Goal: Information Seeking & Learning: Compare options

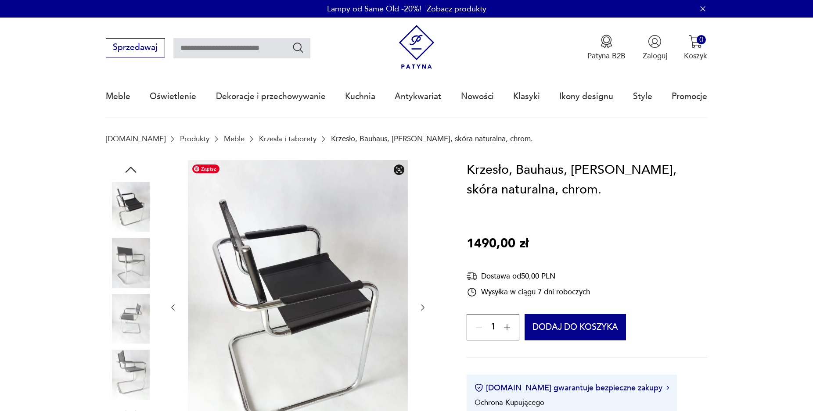
click at [133, 263] on img at bounding box center [131, 263] width 50 height 50
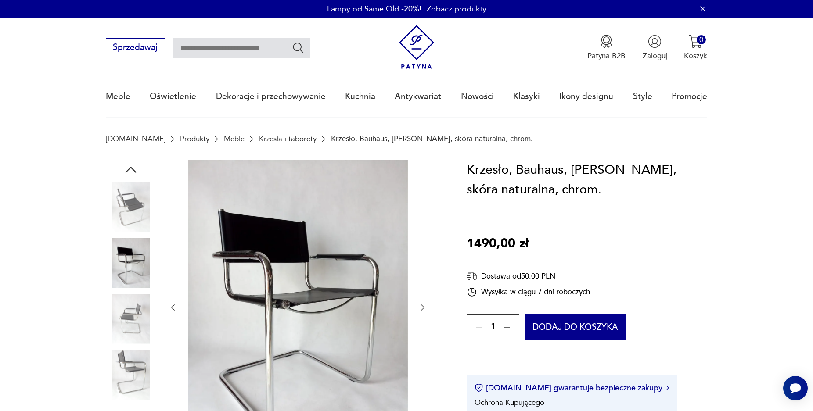
click at [121, 313] on img at bounding box center [131, 319] width 50 height 50
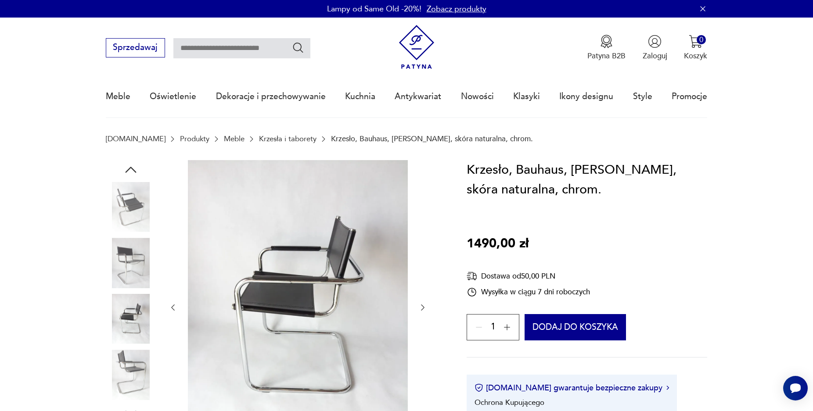
click at [133, 367] on img at bounding box center [131, 375] width 50 height 50
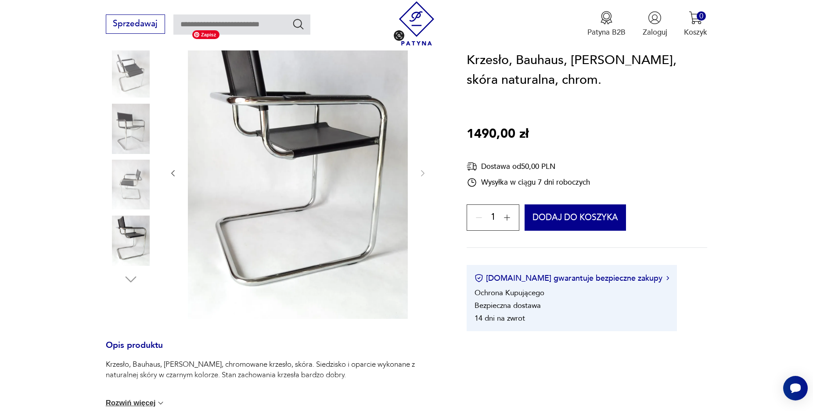
scroll to position [90, 0]
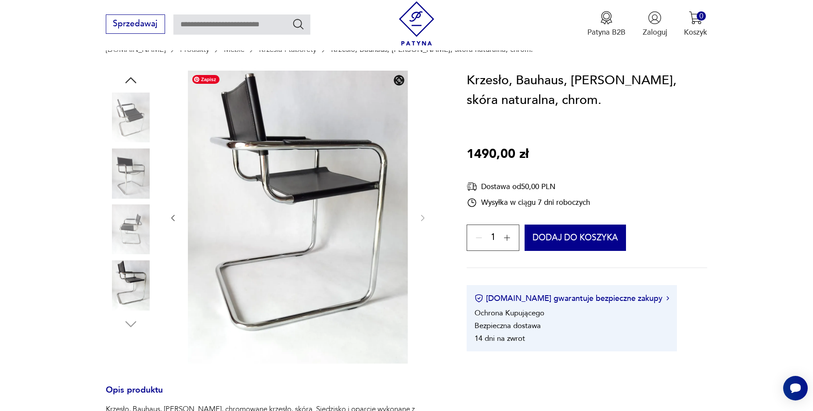
click at [122, 227] on img at bounding box center [131, 230] width 50 height 50
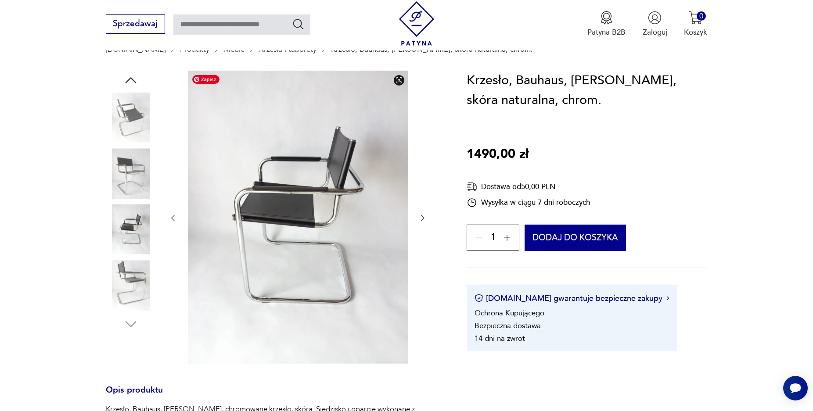
click at [127, 160] on img at bounding box center [131, 173] width 50 height 50
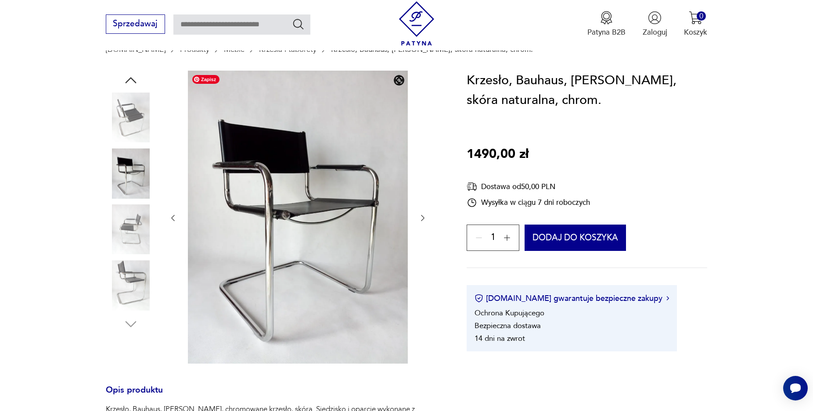
click at [124, 119] on img at bounding box center [131, 118] width 50 height 50
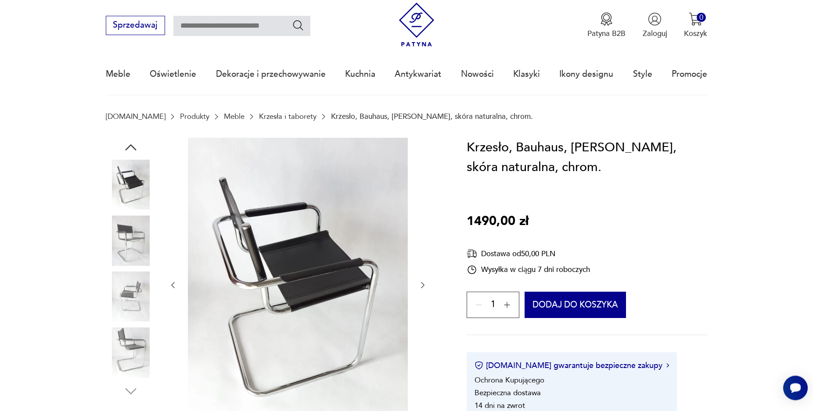
scroll to position [0, 0]
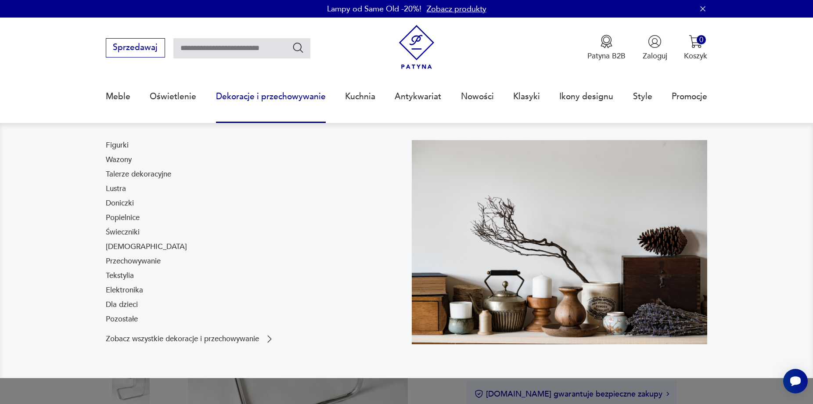
click at [280, 113] on link "Dekoracje i przechowywanie" at bounding box center [271, 96] width 110 height 40
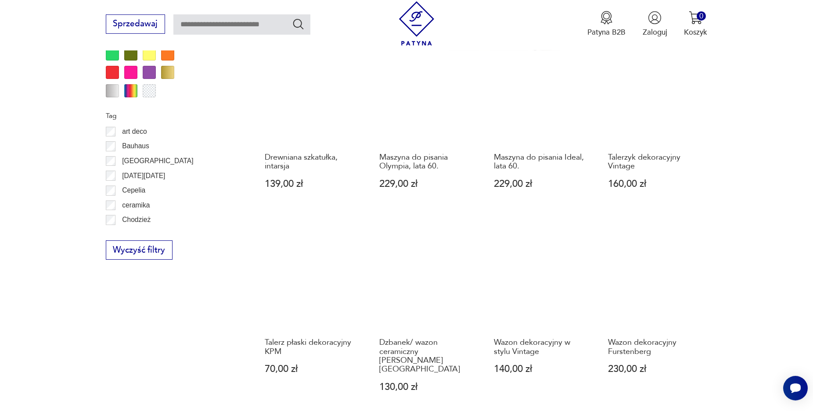
scroll to position [1059, 0]
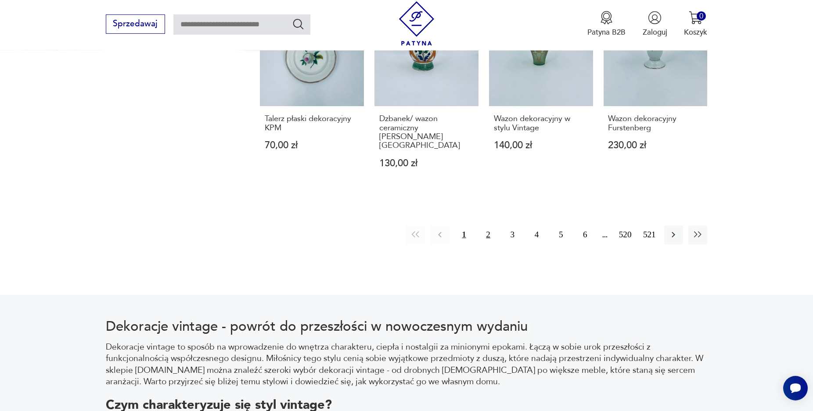
click at [489, 226] on button "2" at bounding box center [488, 235] width 19 height 19
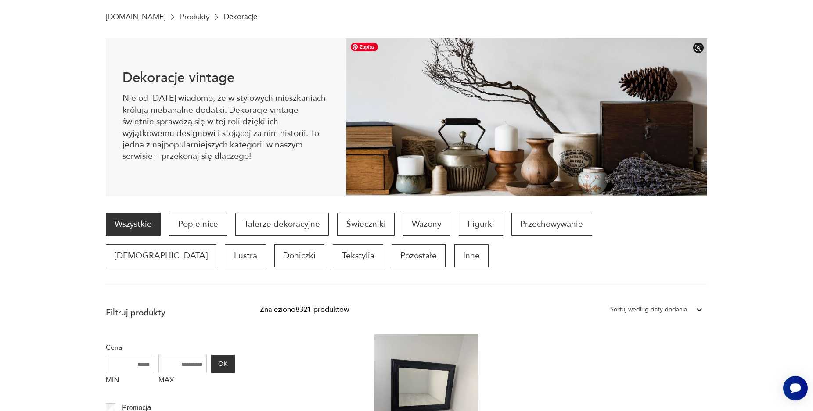
scroll to position [24, 0]
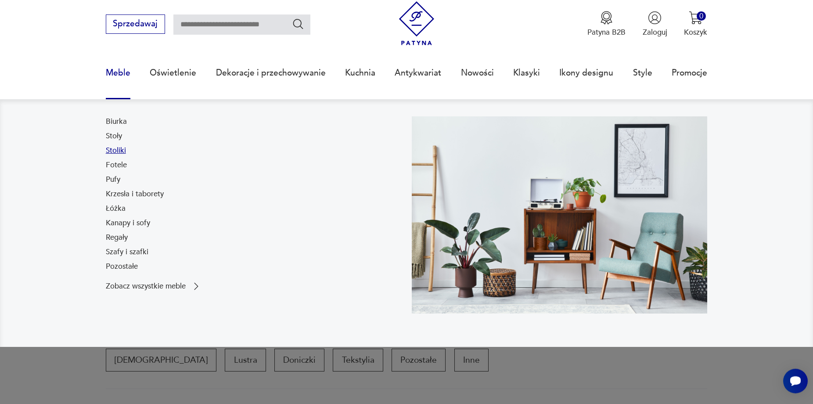
click at [115, 151] on link "Stoliki" at bounding box center [116, 150] width 20 height 11
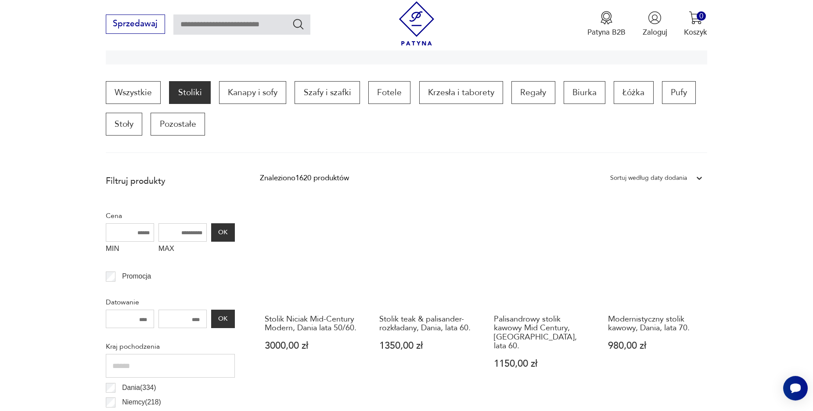
scroll to position [203, 0]
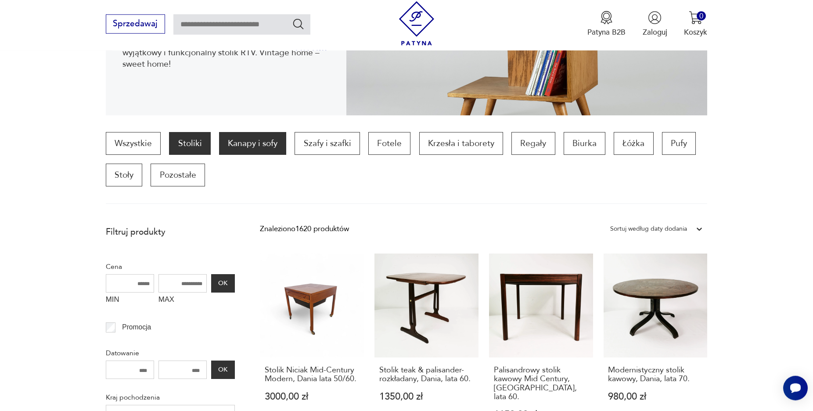
click at [243, 145] on p "Kanapy i sofy" at bounding box center [252, 143] width 67 height 23
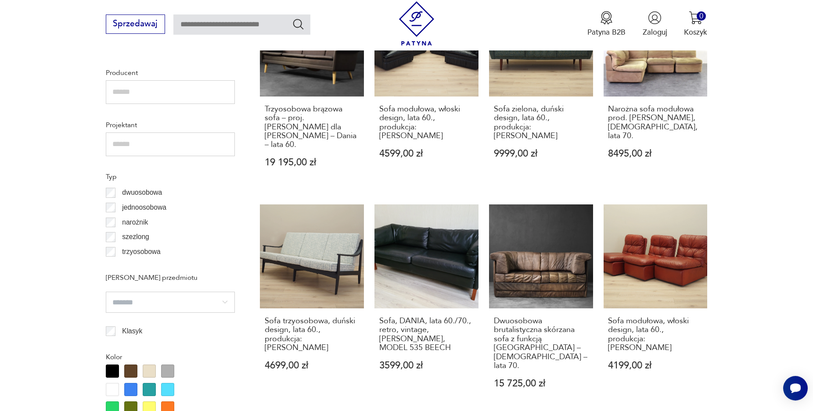
scroll to position [42, 0]
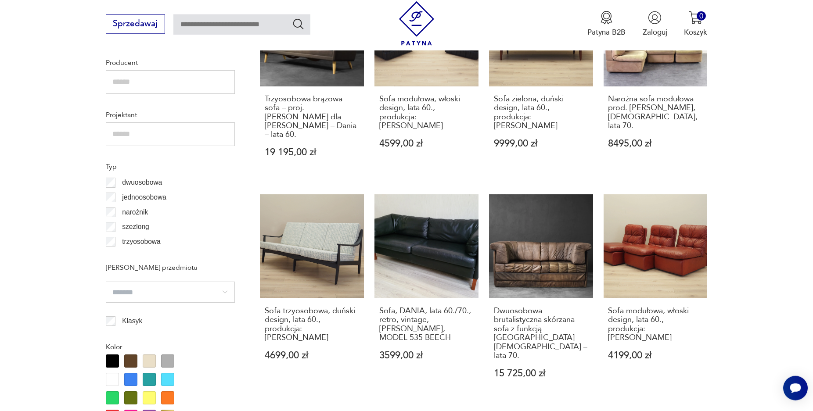
click at [144, 182] on p "dwuosobowa" at bounding box center [142, 182] width 40 height 11
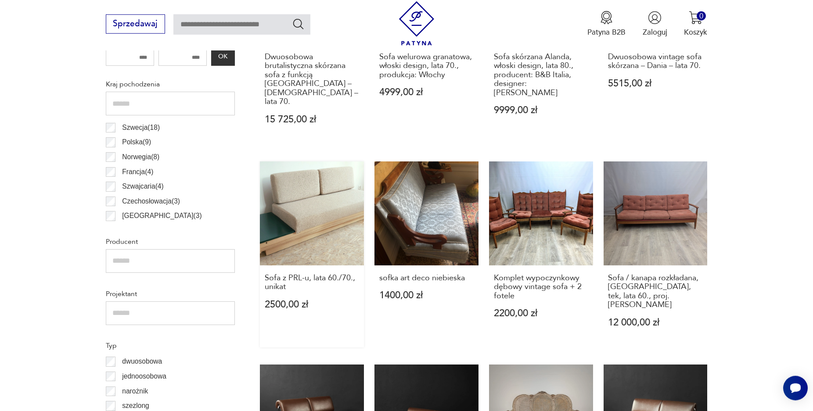
click at [332, 200] on link "Sofa z PRL-u, lata 60./70., unikat 2500,00 zł" at bounding box center [312, 255] width 104 height 187
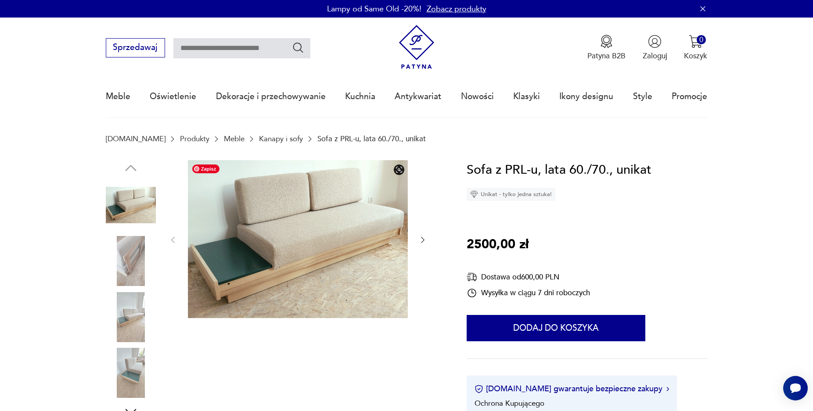
click at [118, 312] on img at bounding box center [131, 317] width 50 height 50
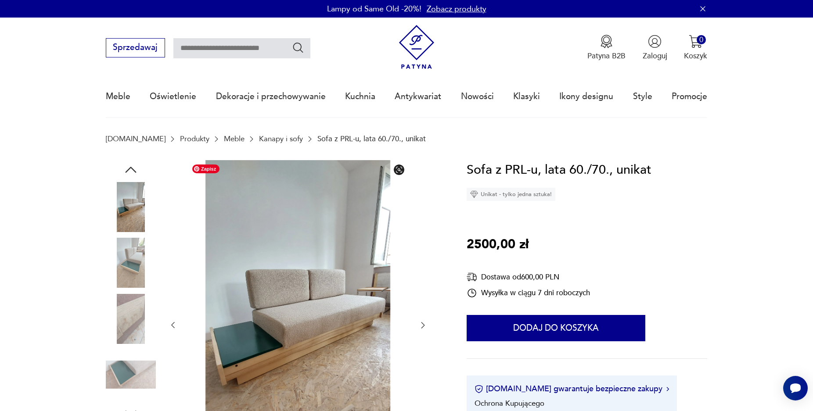
click at [130, 361] on img at bounding box center [131, 375] width 50 height 50
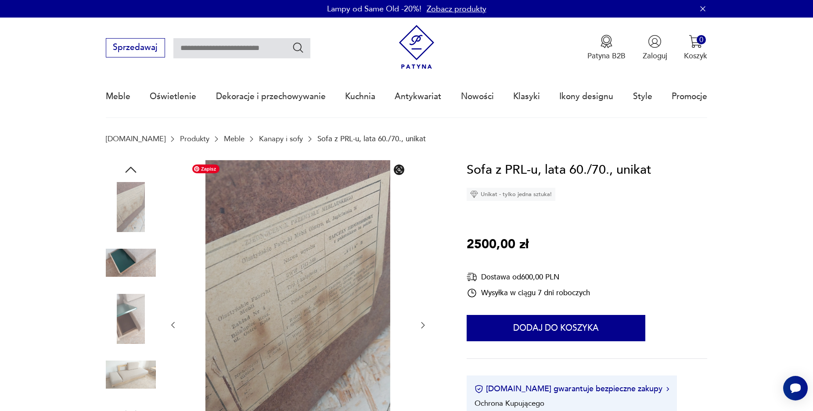
click at [144, 323] on img at bounding box center [131, 319] width 50 height 50
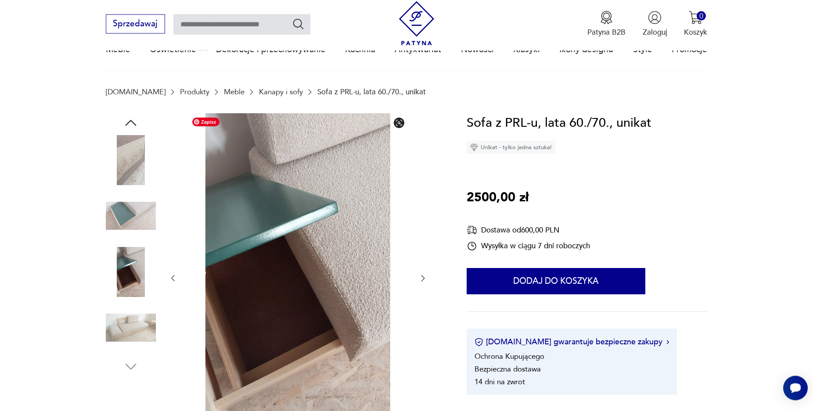
scroll to position [90, 0]
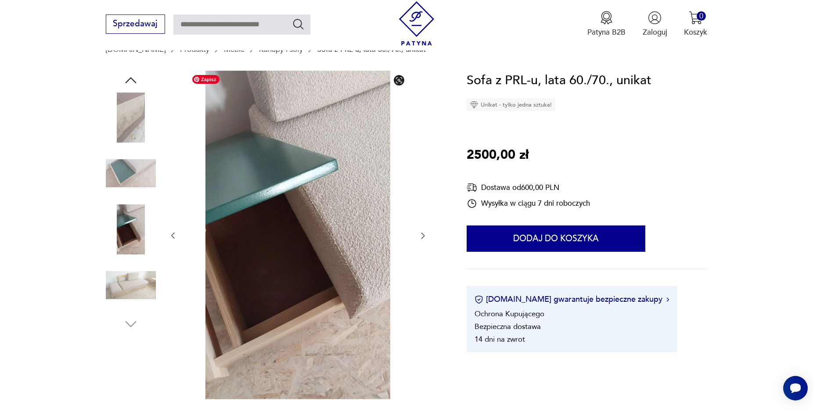
click at [132, 286] on img at bounding box center [131, 285] width 50 height 50
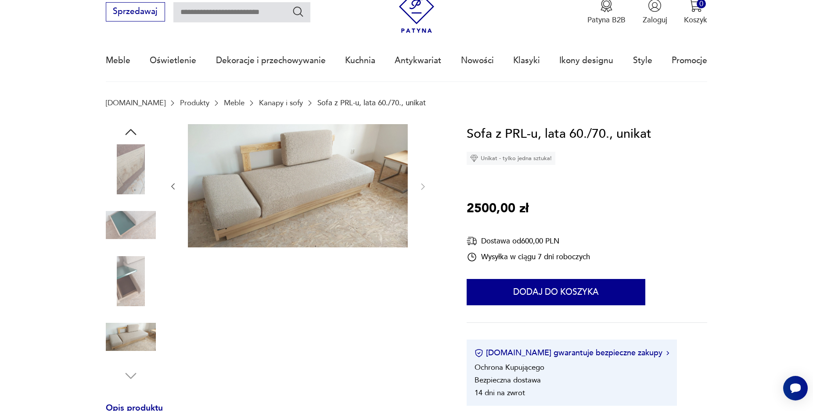
scroll to position [0, 0]
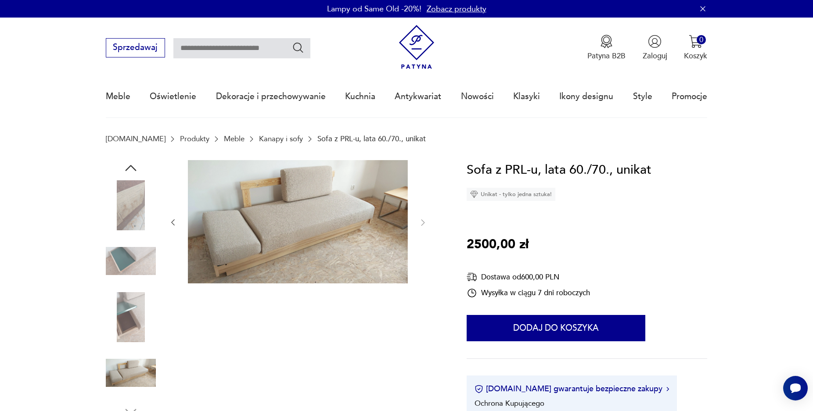
click at [133, 170] on icon "button" at bounding box center [131, 168] width 16 height 16
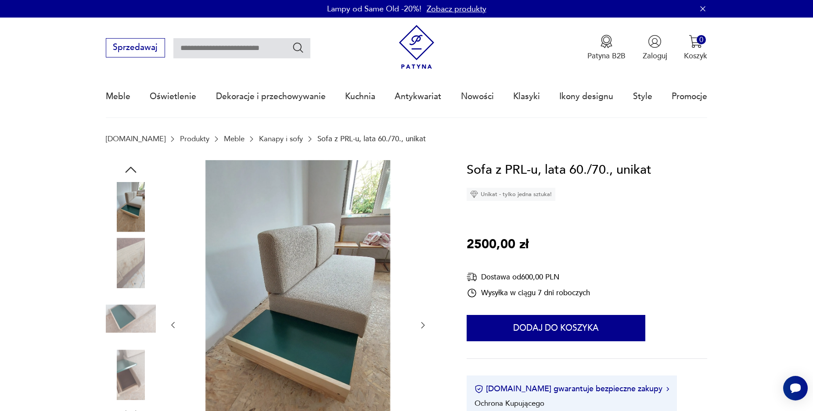
click at [133, 170] on icon "button" at bounding box center [131, 170] width 16 height 16
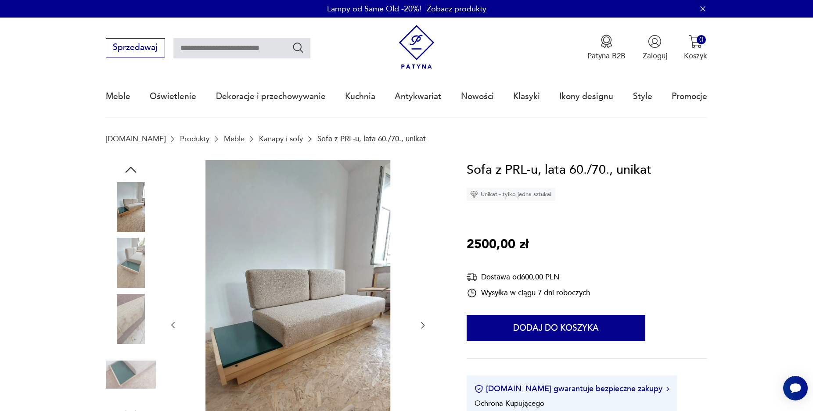
click at [136, 210] on img at bounding box center [131, 207] width 50 height 50
drag, startPoint x: 491, startPoint y: 173, endPoint x: 562, endPoint y: 174, distance: 70.7
click at [562, 174] on h1 "Sofa z PRL-u, lata 60./70., unikat" at bounding box center [559, 170] width 185 height 20
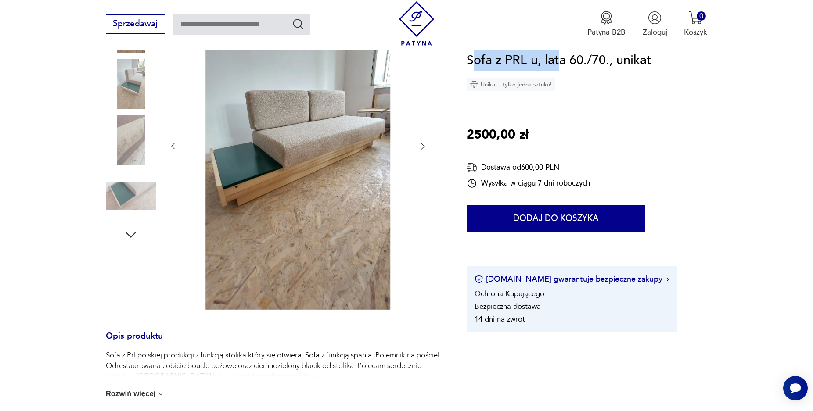
scroll to position [224, 0]
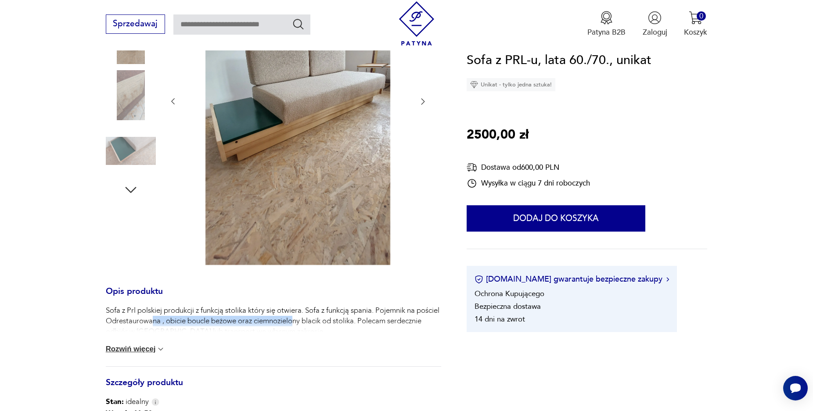
drag, startPoint x: 220, startPoint y: 317, endPoint x: 318, endPoint y: 320, distance: 98.4
click at [318, 320] on p "Sofa z Prl polskiej produkcji z funkcją stolika który się otwiera. Sofa z funkc…" at bounding box center [274, 322] width 336 height 32
click at [356, 324] on p "Sofa z Prl polskiej produkcji z funkcją stolika który się otwiera. Sofa z funkc…" at bounding box center [274, 322] width 336 height 32
click at [154, 347] on button "Rozwiń więcej" at bounding box center [136, 349] width 60 height 9
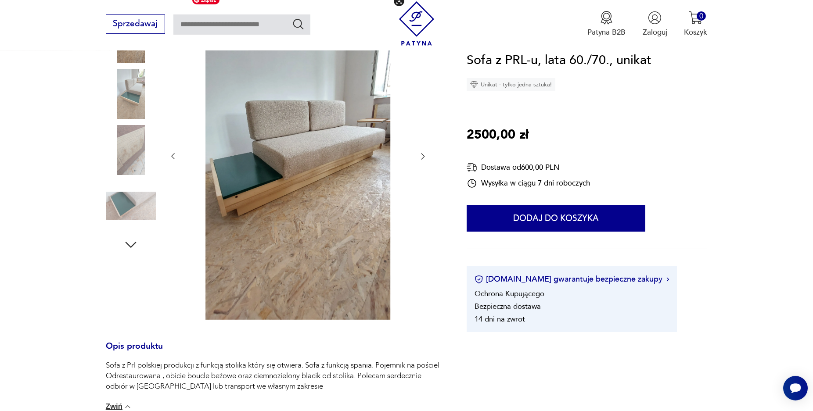
scroll to position [45, 0]
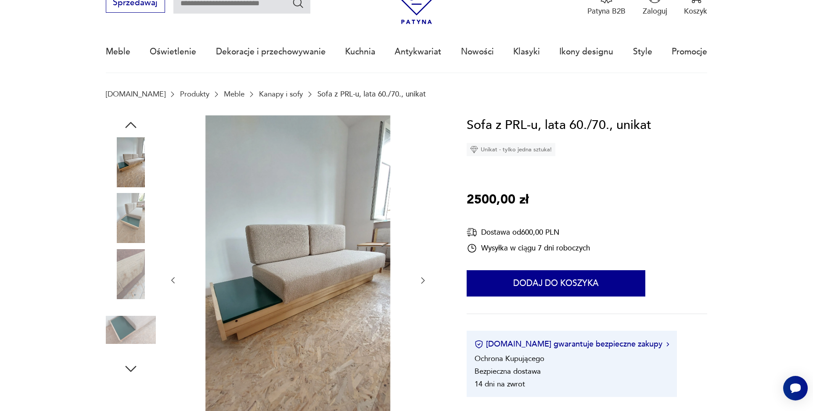
click at [259, 95] on link "Kanapy i sofy" at bounding box center [281, 94] width 44 height 8
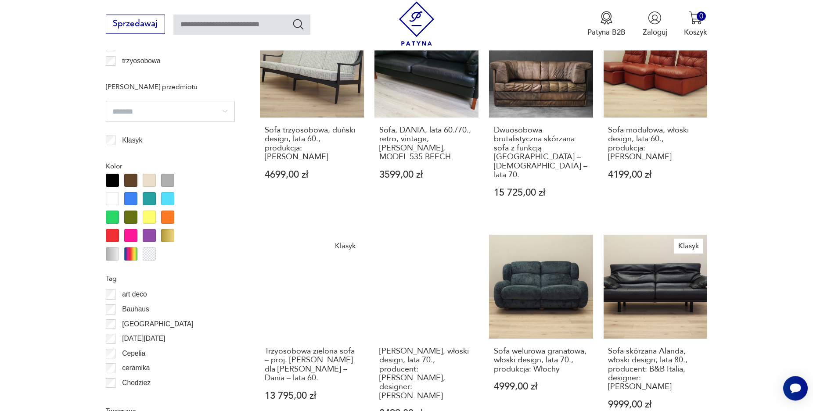
scroll to position [892, 0]
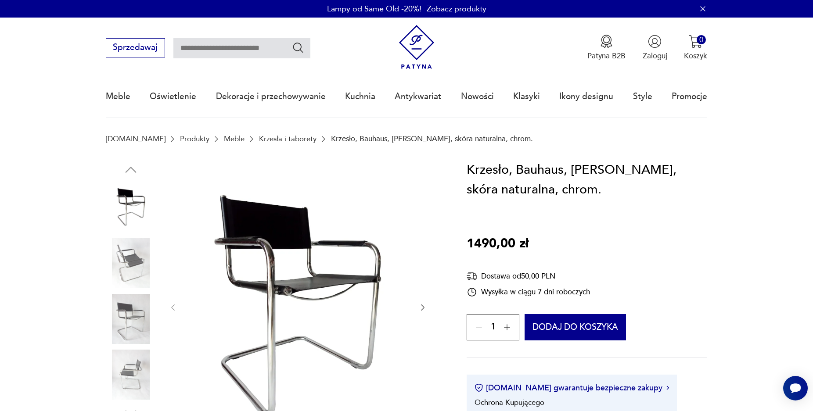
click at [259, 139] on link "Krzesła i taborety" at bounding box center [288, 139] width 58 height 8
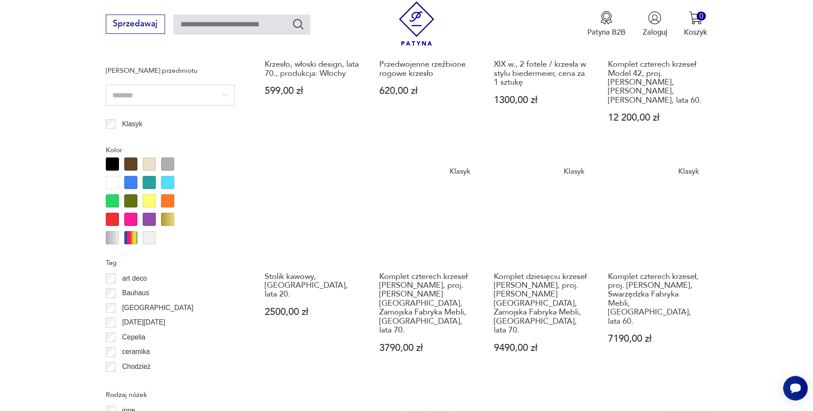
scroll to position [969, 0]
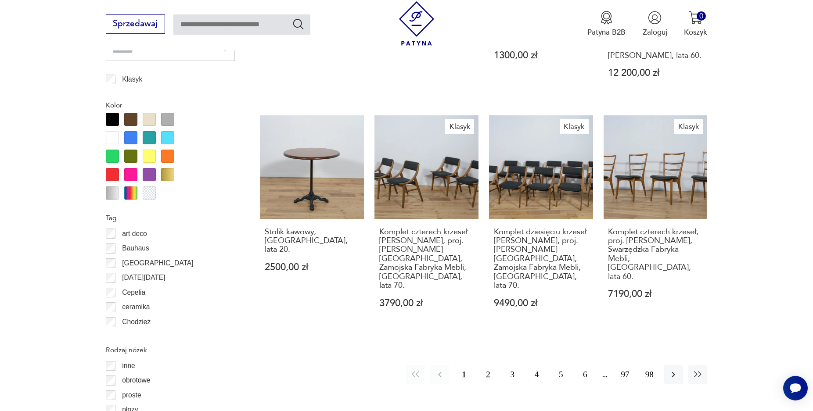
click at [486, 365] on button "2" at bounding box center [488, 374] width 19 height 19
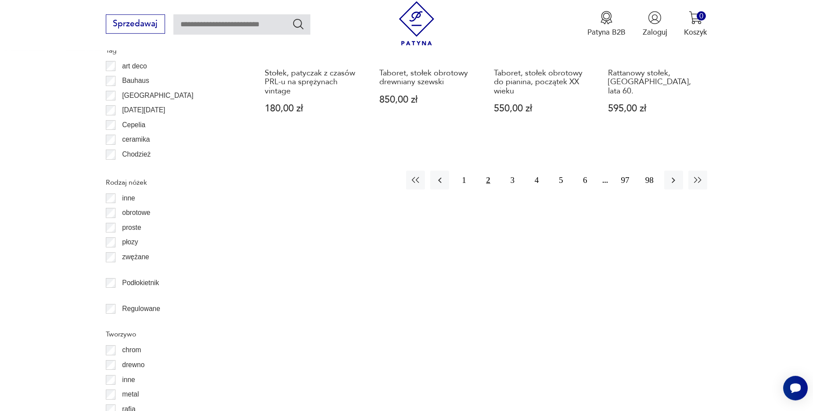
scroll to position [1143, 0]
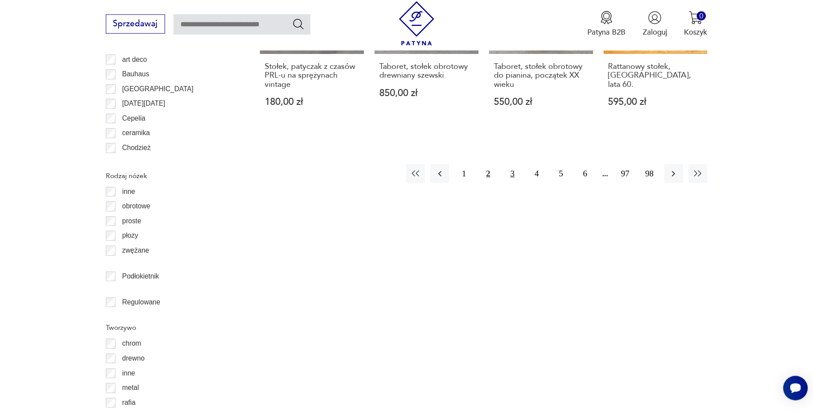
click at [515, 164] on button "3" at bounding box center [512, 173] width 19 height 19
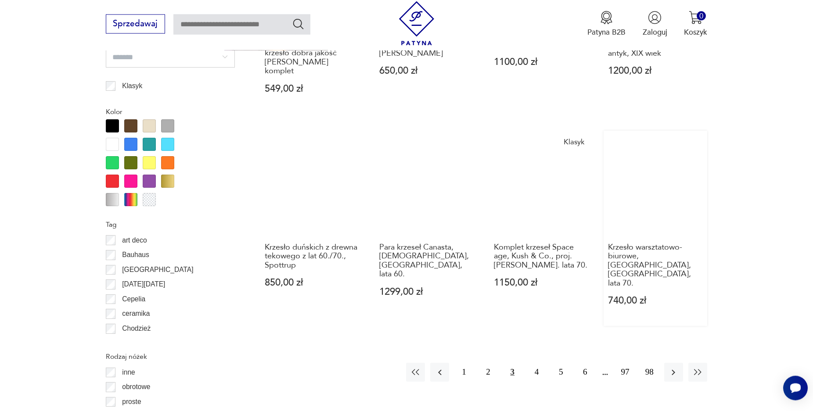
scroll to position [964, 0]
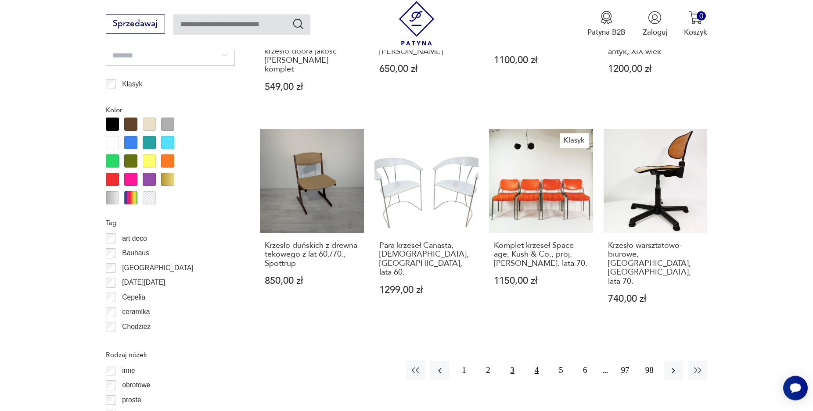
click at [536, 361] on button "4" at bounding box center [536, 370] width 19 height 19
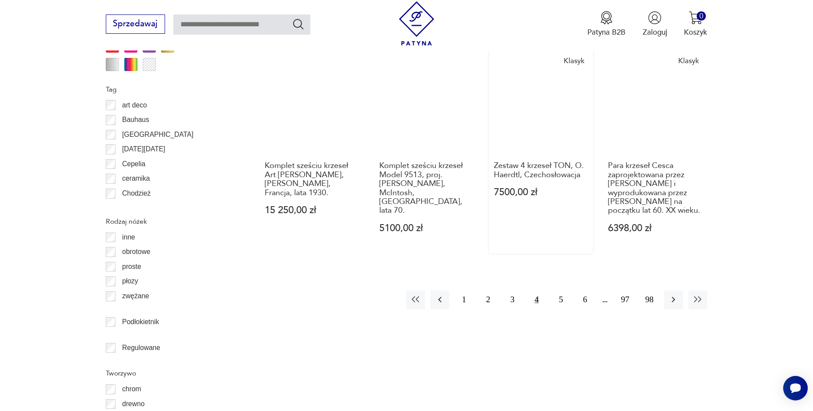
scroll to position [1098, 0]
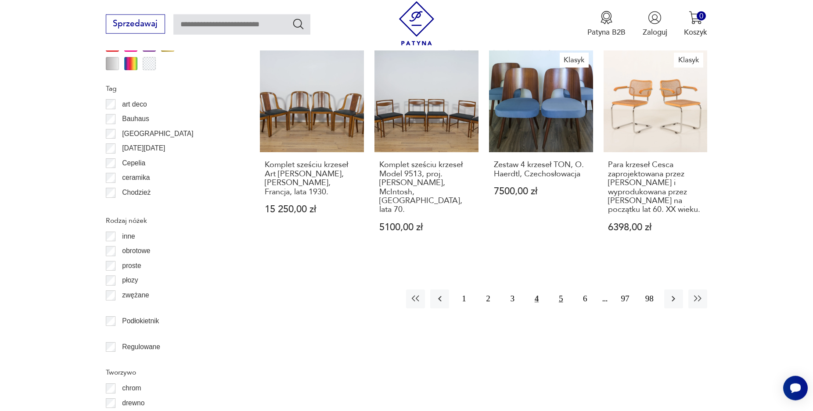
click at [561, 290] on button "5" at bounding box center [560, 299] width 19 height 19
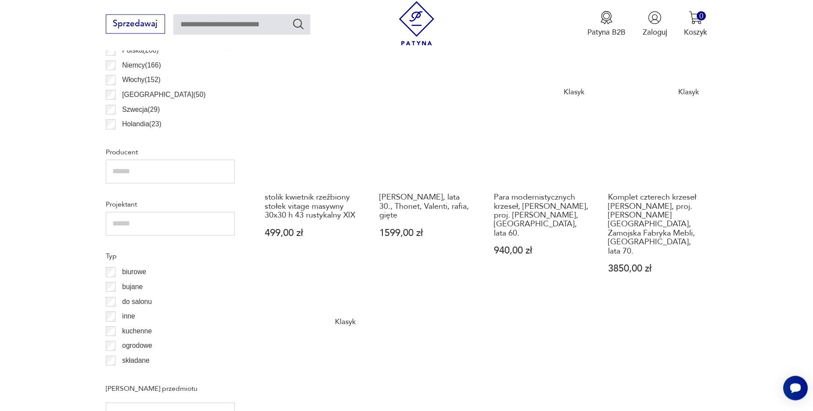
scroll to position [695, 0]
